Goal: Find specific page/section: Find specific page/section

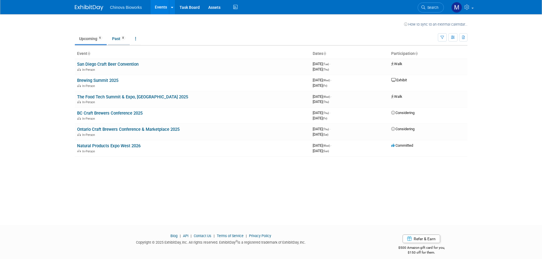
click at [123, 40] on link "Past 8" at bounding box center [119, 38] width 22 height 11
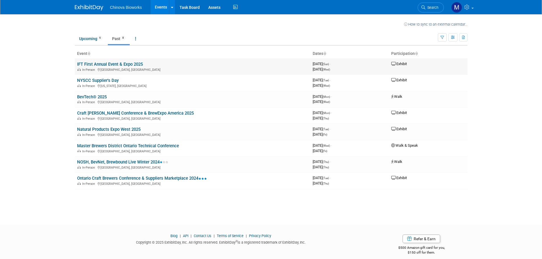
click at [141, 67] on div "In-Person Chicago, IL" at bounding box center [192, 69] width 231 height 5
click at [139, 66] on link "IFT First Annual Event & Expo 2025" at bounding box center [110, 64] width 66 height 5
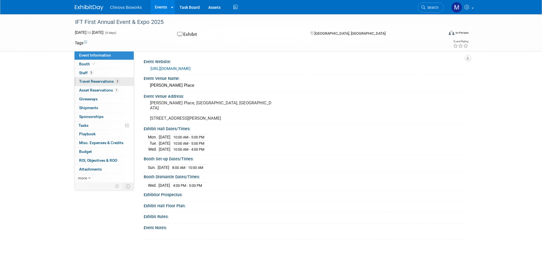
click at [109, 80] on span "Travel Reservations 3" at bounding box center [99, 81] width 40 height 5
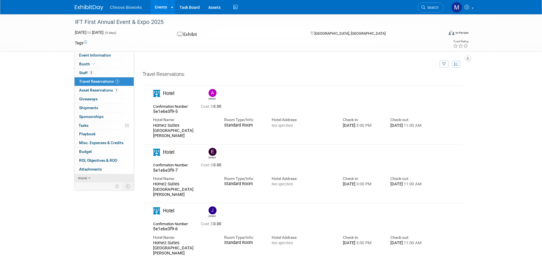
click at [99, 177] on link "more" at bounding box center [104, 178] width 59 height 9
click at [93, 171] on span "Attachments 0" at bounding box center [90, 169] width 23 height 5
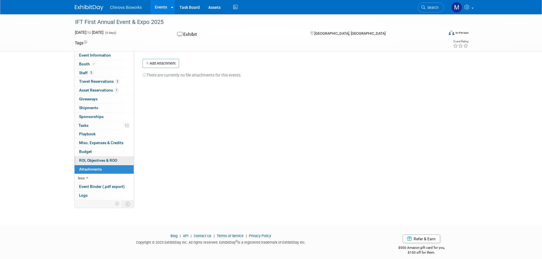
click at [98, 161] on span "ROI, Objectives & ROO 0" at bounding box center [98, 160] width 38 height 5
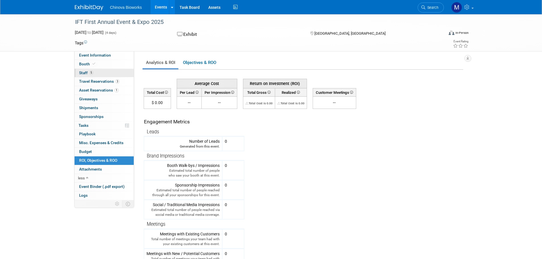
click at [105, 75] on link "5 Staff 5" at bounding box center [104, 73] width 59 height 9
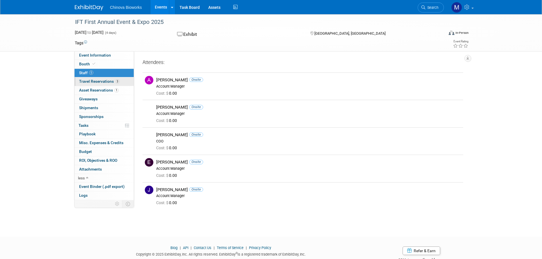
click at [106, 81] on span "Travel Reservations 3" at bounding box center [99, 81] width 40 height 5
